Goal: Task Accomplishment & Management: Manage account settings

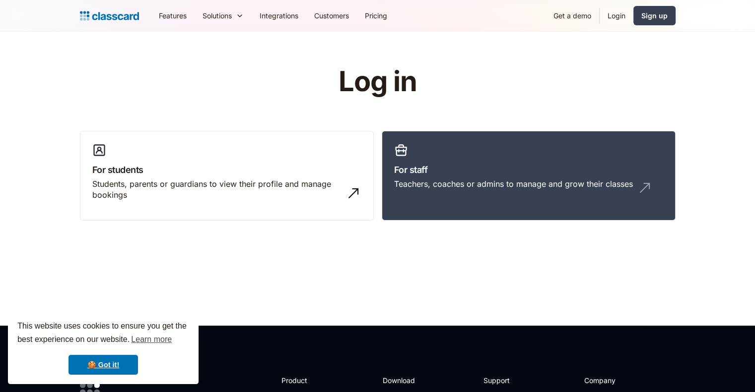
click at [622, 15] on link "Login" at bounding box center [616, 15] width 34 height 22
click at [621, 15] on link "Login" at bounding box center [616, 15] width 34 height 22
click at [420, 182] on div "Teachers, coaches or admins to manage and grow their classes" at bounding box center [513, 184] width 239 height 11
